Goal: Task Accomplishment & Management: Manage account settings

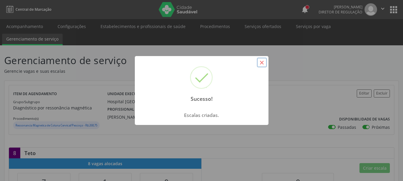
click at [262, 63] on button "×" at bounding box center [262, 63] width 10 height 10
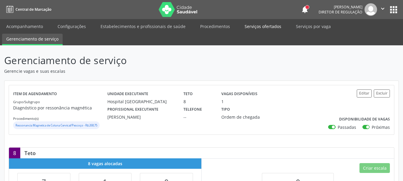
click at [267, 27] on link "Serviços ofertados" at bounding box center [262, 26] width 45 height 10
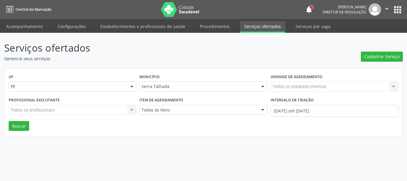
click at [287, 84] on div "Todos os estabelecimentos Todos os estabelecimentos Nenhum resultado encontrado…" at bounding box center [335, 86] width 128 height 10
click at [286, 86] on div "Todos os estabelecimentos Todos os estabelecimentos Nenhum resultado encontrado…" at bounding box center [335, 86] width 128 height 10
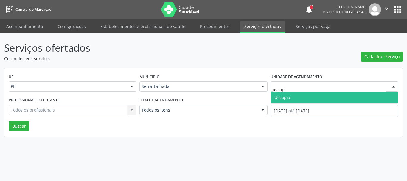
type input "uscopia"
click at [284, 100] on span "Uscopia" at bounding box center [283, 97] width 16 height 6
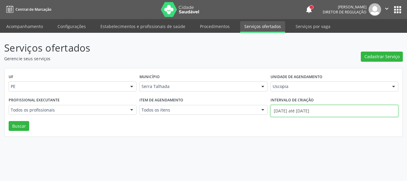
click at [285, 107] on input "01/10/2025 até 09/10/2025" at bounding box center [335, 111] width 128 height 12
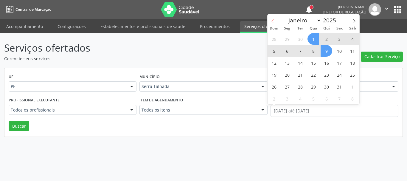
click at [273, 17] on span at bounding box center [273, 19] width 10 height 10
select select "8"
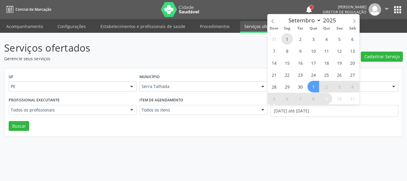
click at [287, 38] on span "1" at bounding box center [287, 39] width 12 height 12
type input "01/09/2025"
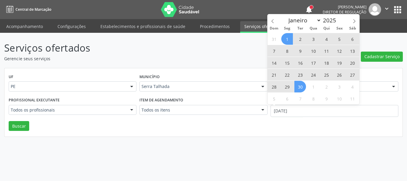
drag, startPoint x: 305, startPoint y: 85, endPoint x: 296, endPoint y: 86, distance: 9.3
click at [306, 84] on div "31 1 2 3 4 5 6 7 8 9 10 11 12 13 14 15 16 17 18 19 20 21 22 23 24 25 26 27 28 2…" at bounding box center [314, 69] width 92 height 72
click at [306, 85] on span "30" at bounding box center [301, 87] width 12 height 12
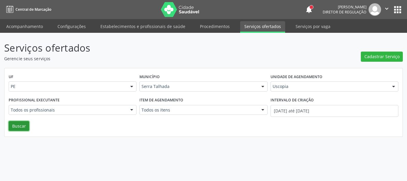
click at [21, 126] on button "Buscar" at bounding box center [19, 126] width 21 height 10
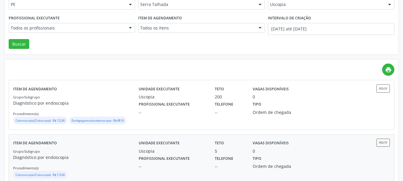
scroll to position [98, 0]
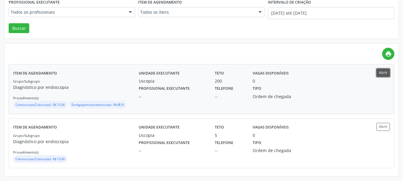
click at [386, 71] on button "Abrir" at bounding box center [382, 73] width 13 height 8
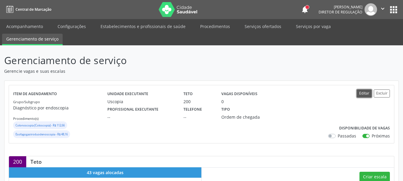
click at [362, 93] on button "Editar" at bounding box center [364, 93] width 15 height 8
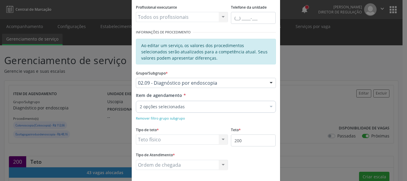
scroll to position [89, 0]
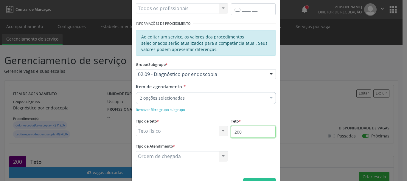
click at [246, 137] on input "200" at bounding box center [253, 132] width 45 height 12
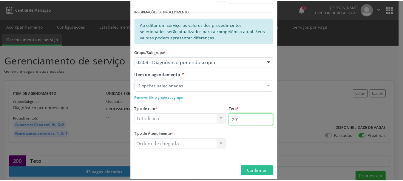
scroll to position [109, 0]
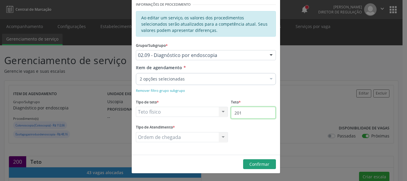
type input "201"
click at [253, 165] on span "Confirmar" at bounding box center [259, 164] width 20 height 6
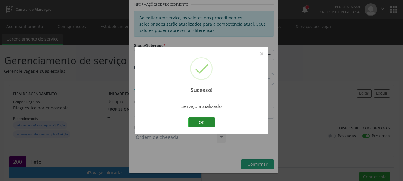
click at [194, 123] on button "OK" at bounding box center [201, 122] width 27 height 10
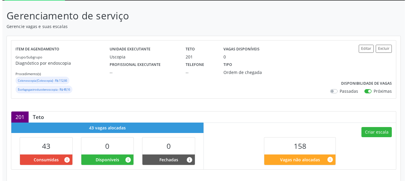
scroll to position [89, 0]
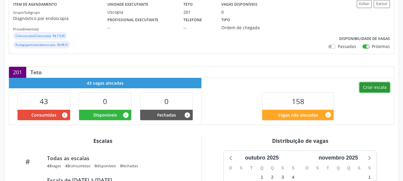
click at [383, 89] on button "Criar escala" at bounding box center [374, 87] width 30 height 10
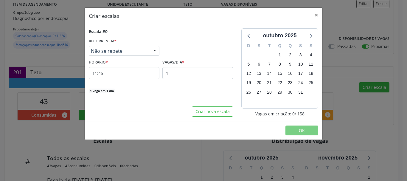
select select "9"
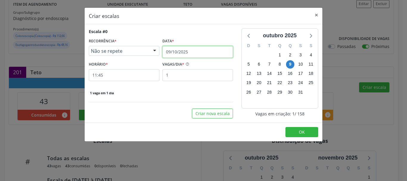
click at [176, 53] on input "09/10/2025" at bounding box center [197, 52] width 71 height 12
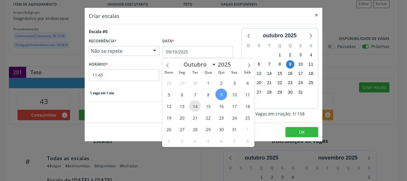
click at [193, 104] on span "14" at bounding box center [195, 106] width 12 height 12
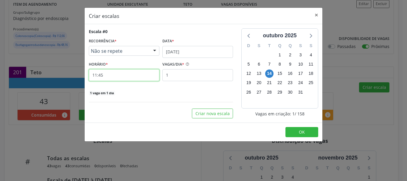
click at [91, 76] on input "11:45" at bounding box center [124, 75] width 71 height 12
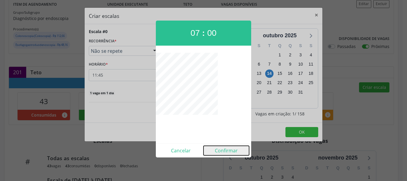
click at [240, 150] on button "Confirmar" at bounding box center [227, 151] width 46 height 10
type input "07:00"
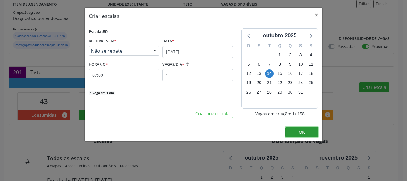
click at [303, 128] on button "OK" at bounding box center [302, 132] width 33 height 10
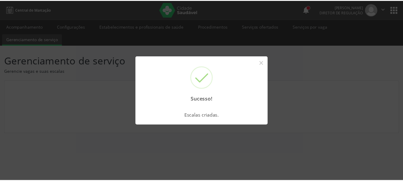
scroll to position [0, 0]
